Goal: Navigation & Orientation: Understand site structure

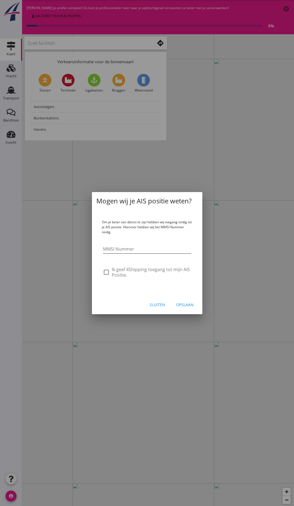
click at [138, 249] on input "MMSI Nummer" at bounding box center [147, 249] width 88 height 9
click at [161, 305] on div "Sluiten" at bounding box center [157, 305] width 15 height 6
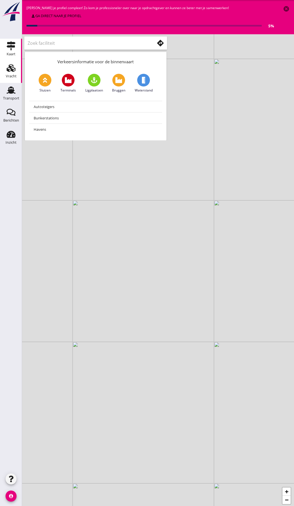
click at [14, 74] on div "Vracht" at bounding box center [11, 76] width 11 height 8
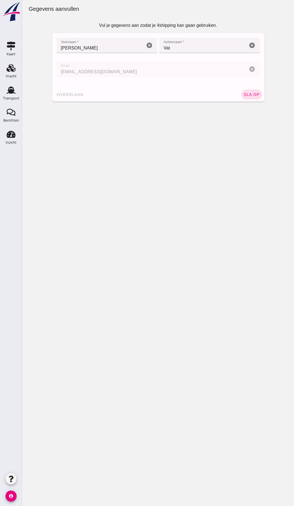
click at [245, 92] on button "sla op" at bounding box center [252, 95] width 21 height 10
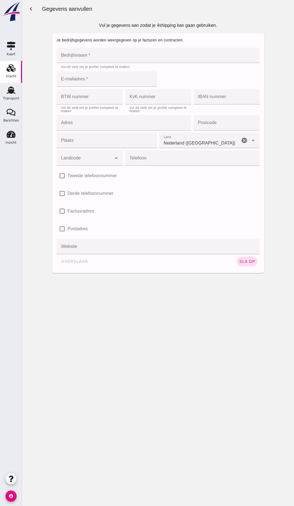
click at [13, 71] on use at bounding box center [11, 68] width 9 height 8
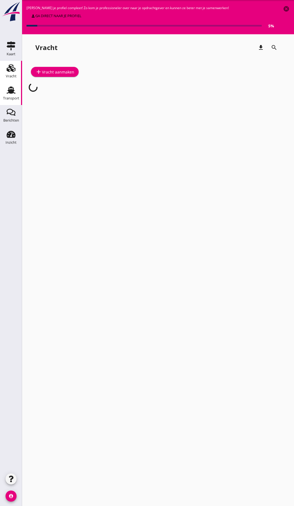
click at [12, 92] on use at bounding box center [11, 90] width 9 height 7
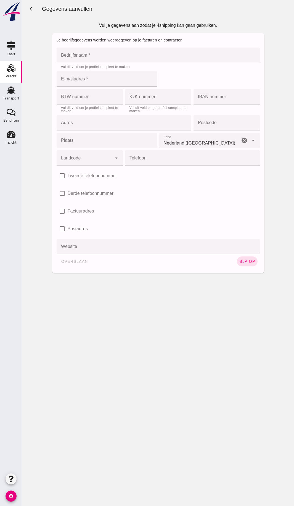
click at [9, 76] on div "Vracht" at bounding box center [11, 76] width 11 height 4
click at [9, 121] on div "Berichten" at bounding box center [11, 121] width 16 height 4
click at [12, 138] on icon "Inzicht" at bounding box center [11, 134] width 9 height 9
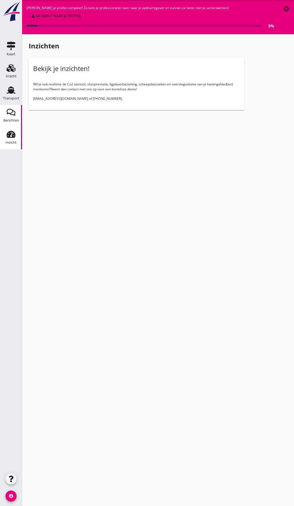
click at [12, 114] on icon "Berichten" at bounding box center [11, 112] width 9 height 9
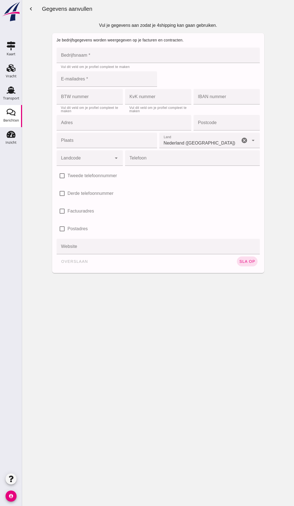
click at [15, 114] on use at bounding box center [11, 112] width 9 height 7
click at [6, 91] on div "Transport" at bounding box center [10, 90] width 13 height 9
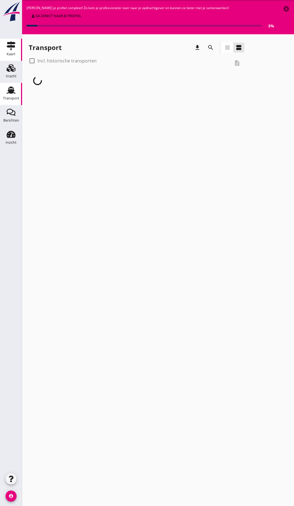
click at [9, 46] on use at bounding box center [11, 45] width 9 height 9
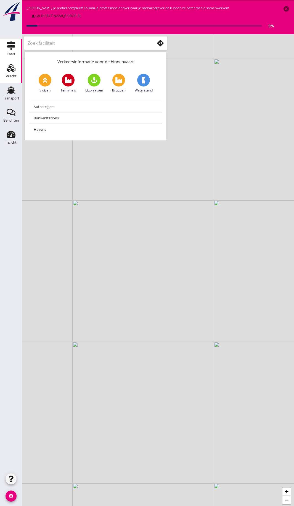
click at [11, 71] on icon "Vracht" at bounding box center [11, 68] width 9 height 9
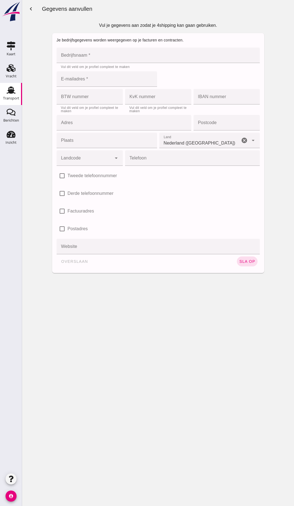
click at [19, 95] on link "Transport Transport" at bounding box center [11, 94] width 22 height 22
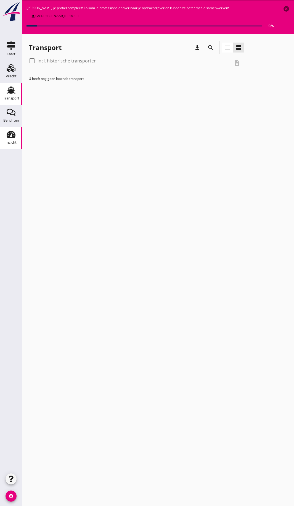
click at [13, 136] on use at bounding box center [11, 134] width 9 height 7
